Goal: Navigation & Orientation: Find specific page/section

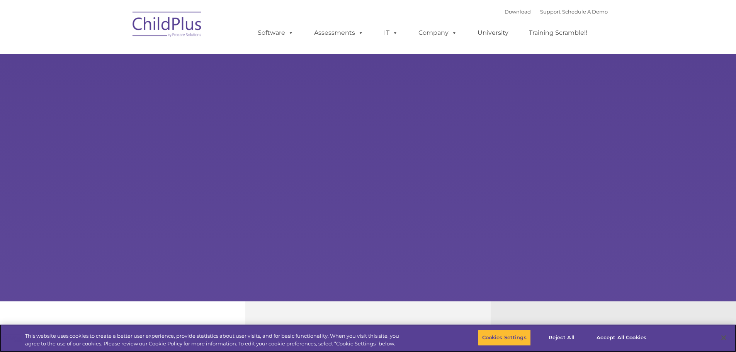
select select "MEDIUM"
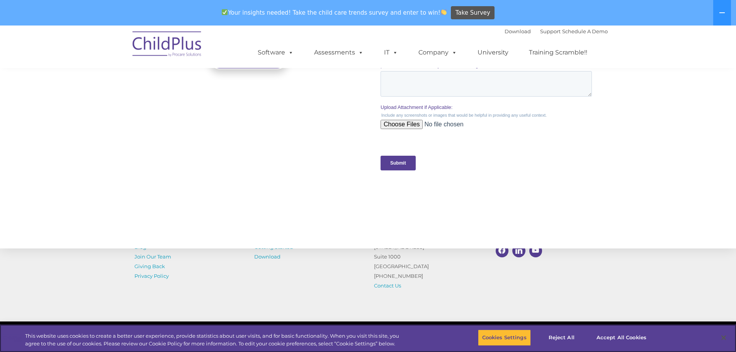
scroll to position [777, 0]
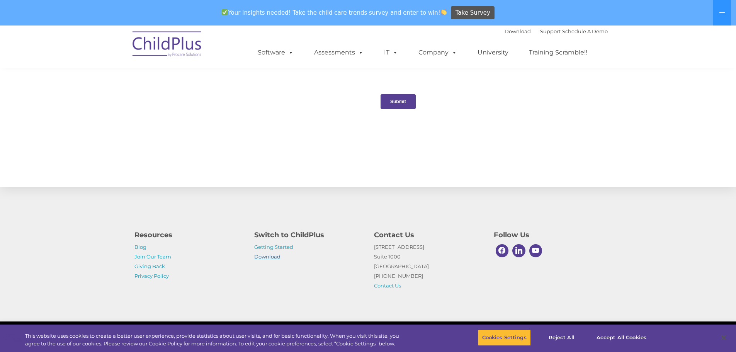
click at [265, 259] on link "Download" at bounding box center [267, 257] width 26 height 6
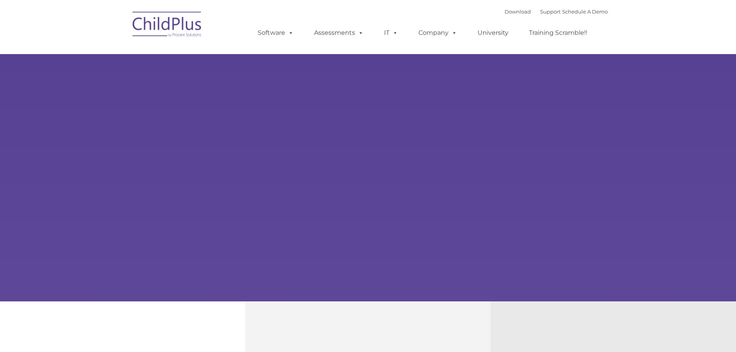
type input ""
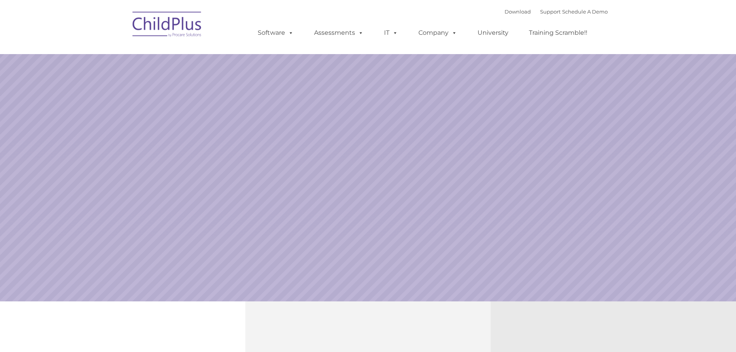
select select "MEDIUM"
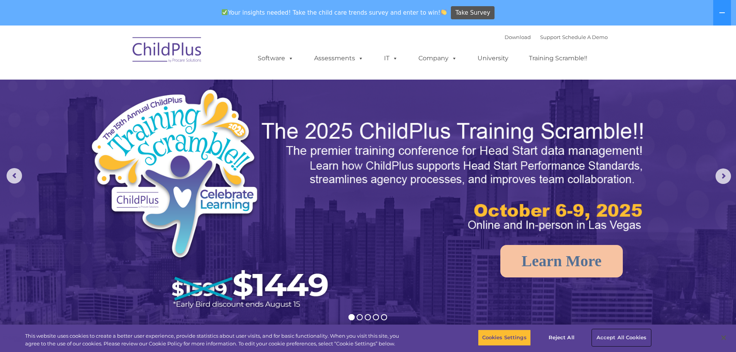
click at [650, 335] on button "Accept All Cookies" at bounding box center [621, 338] width 58 height 16
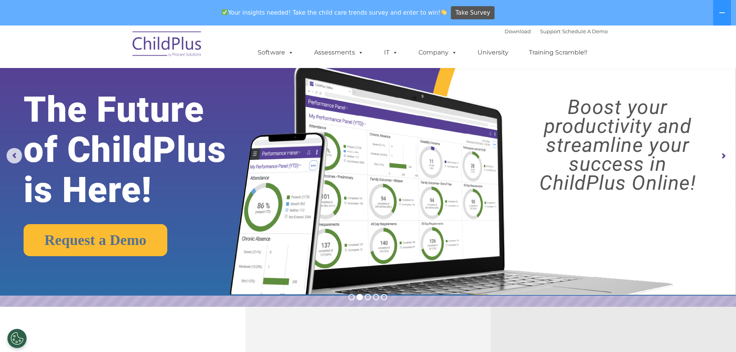
scroll to position [2, 0]
